Goal: Transaction & Acquisition: Purchase product/service

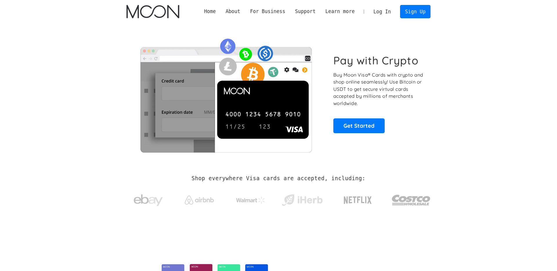
click at [380, 15] on link "Log In" at bounding box center [382, 11] width 27 height 13
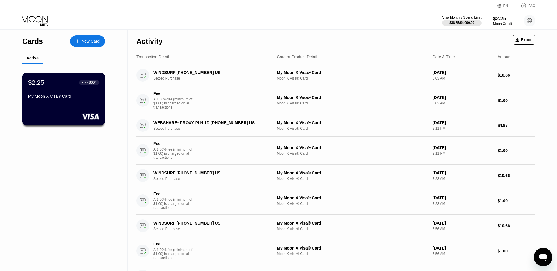
click at [86, 96] on div "My Moon X Visa® Card" at bounding box center [63, 96] width 71 height 5
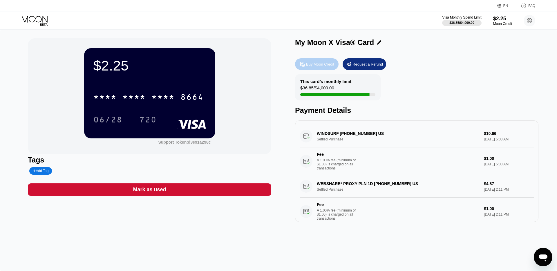
click at [321, 64] on div "Buy Moon Credit" at bounding box center [320, 64] width 28 height 5
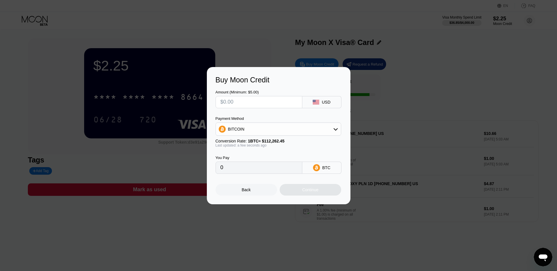
click at [278, 106] on input "text" at bounding box center [259, 102] width 77 height 12
type input "$1"
type input "0.00000891"
type input "$11"
type input "0.00009799"
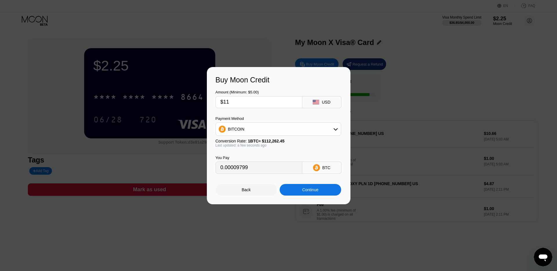
type input "$11"
click at [301, 188] on div "Continue" at bounding box center [311, 190] width 62 height 12
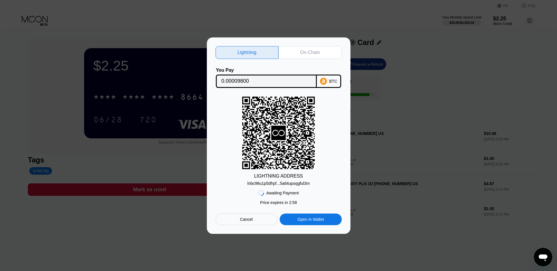
click at [276, 183] on div "lnbc98u1p5dfrpf...5atl4upsqgful3m" at bounding box center [279, 183] width 62 height 5
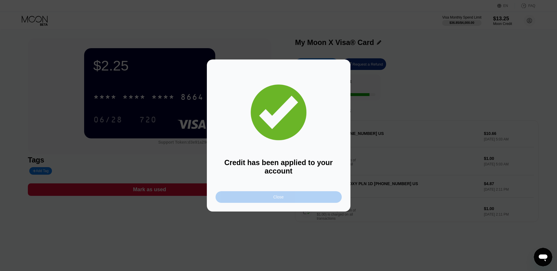
click at [287, 197] on div "Close" at bounding box center [279, 197] width 126 height 12
